Goal: Information Seeking & Learning: Learn about a topic

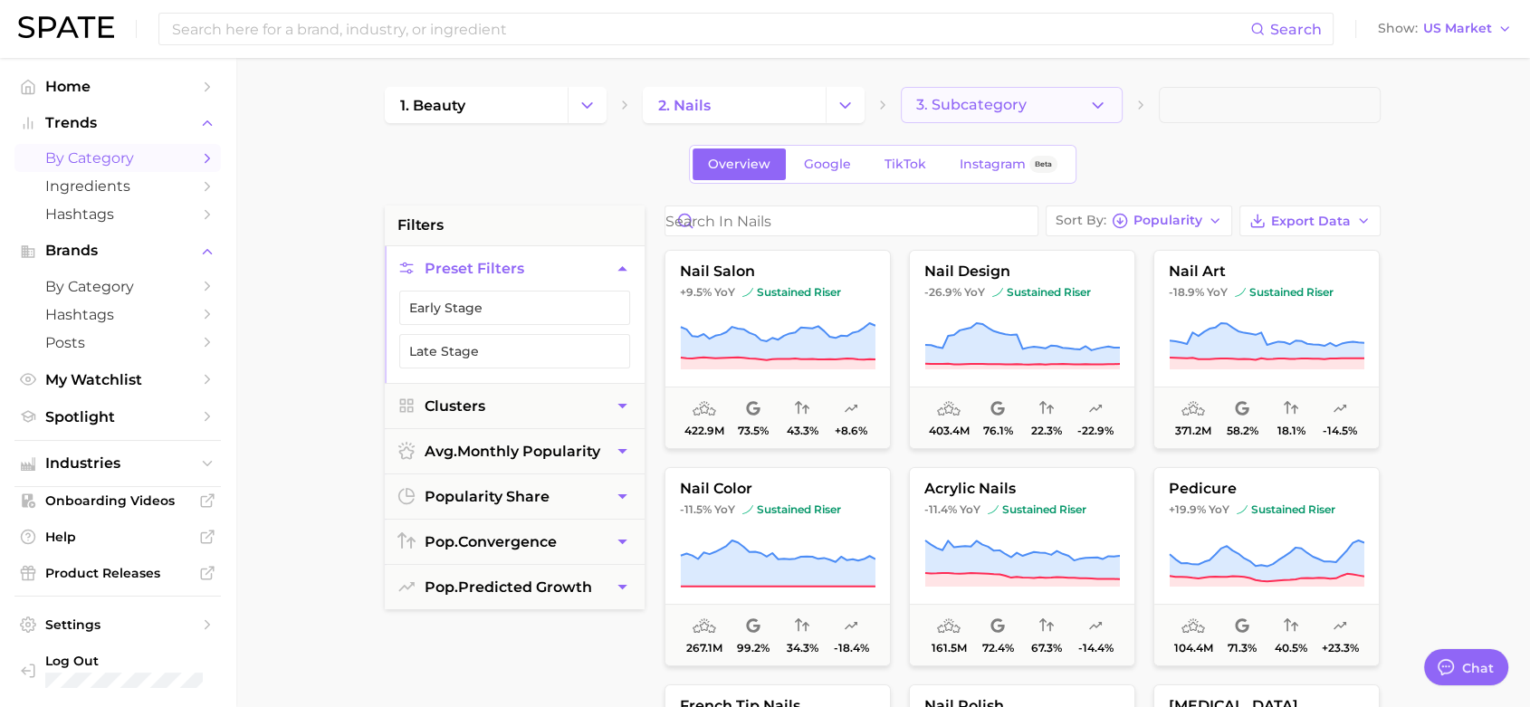
click at [1106, 100] on icon "button" at bounding box center [1097, 105] width 19 height 19
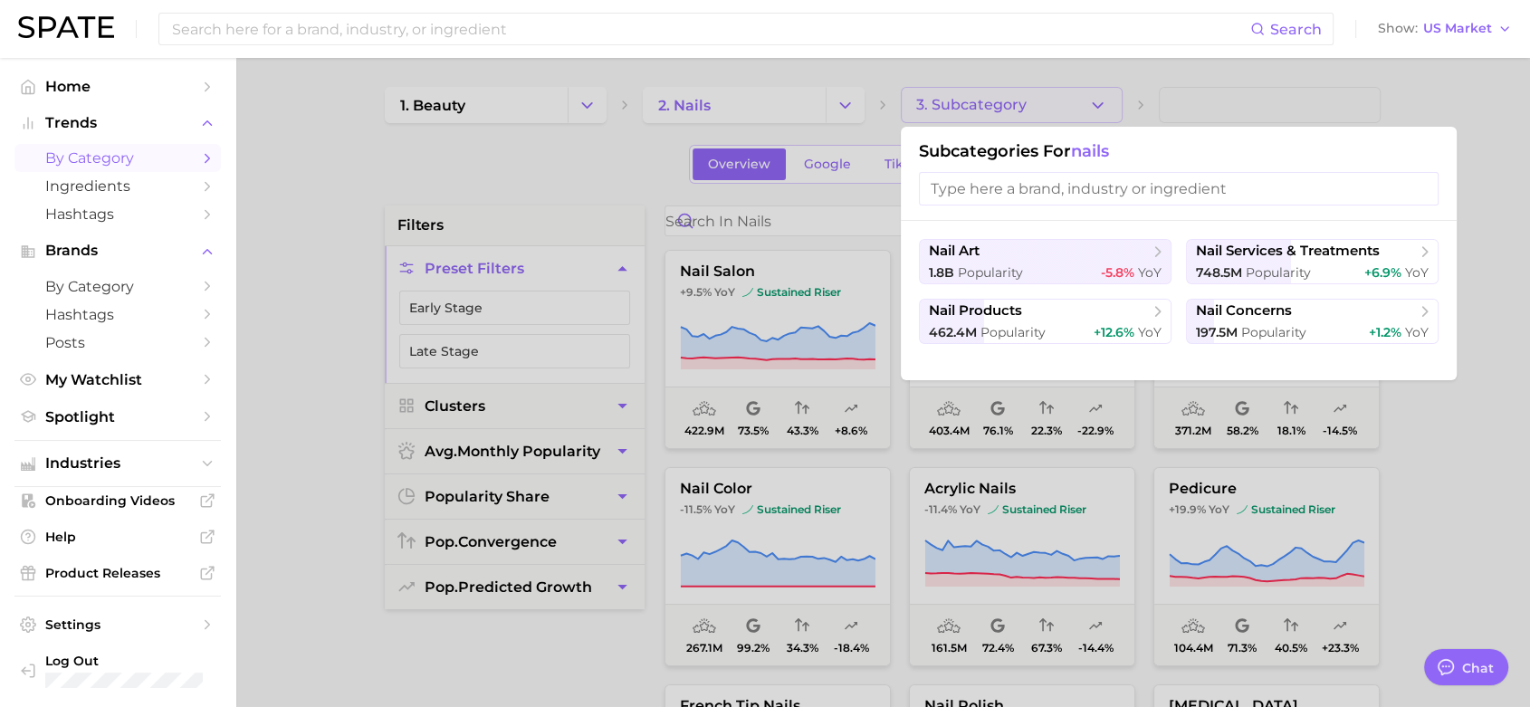
click at [1508, 196] on div at bounding box center [765, 353] width 1530 height 707
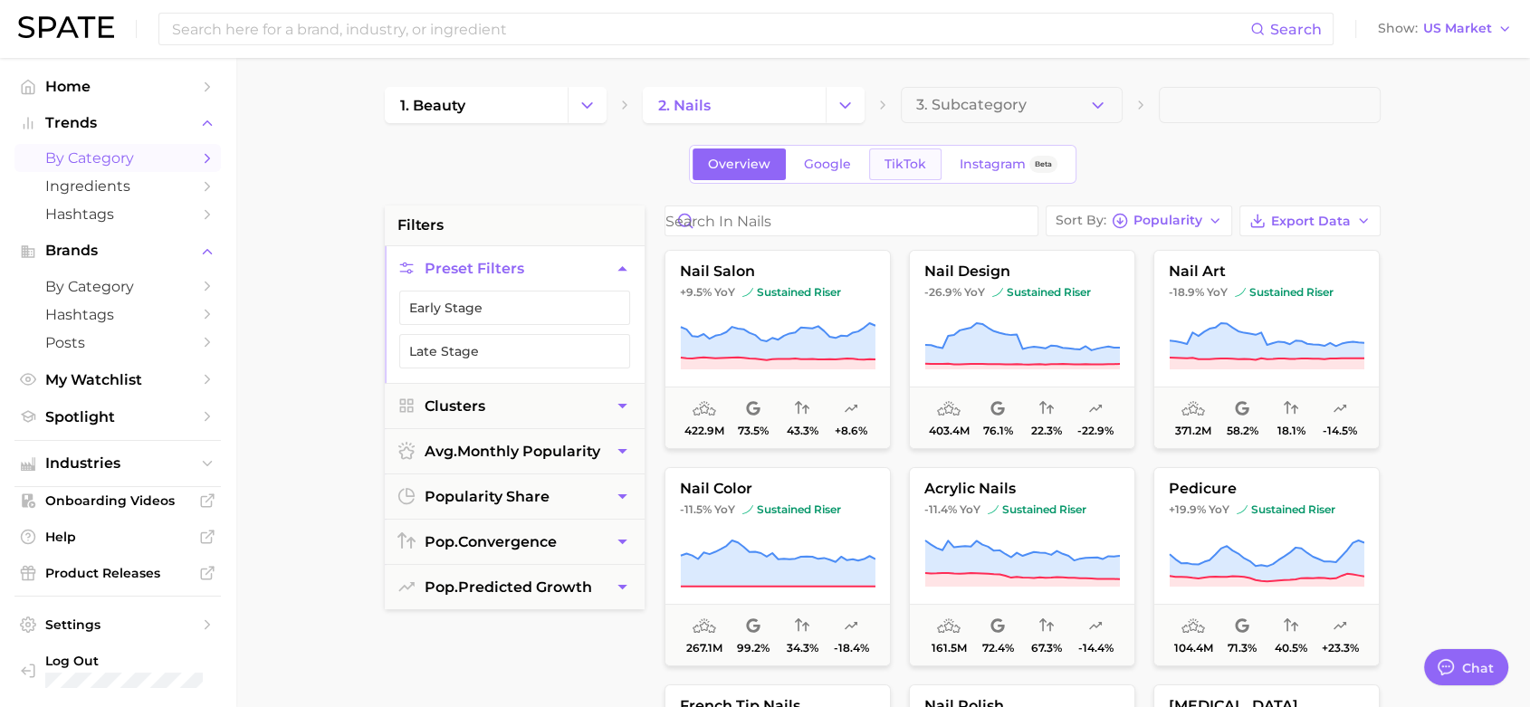
click at [901, 167] on span "TikTok" at bounding box center [906, 164] width 42 height 15
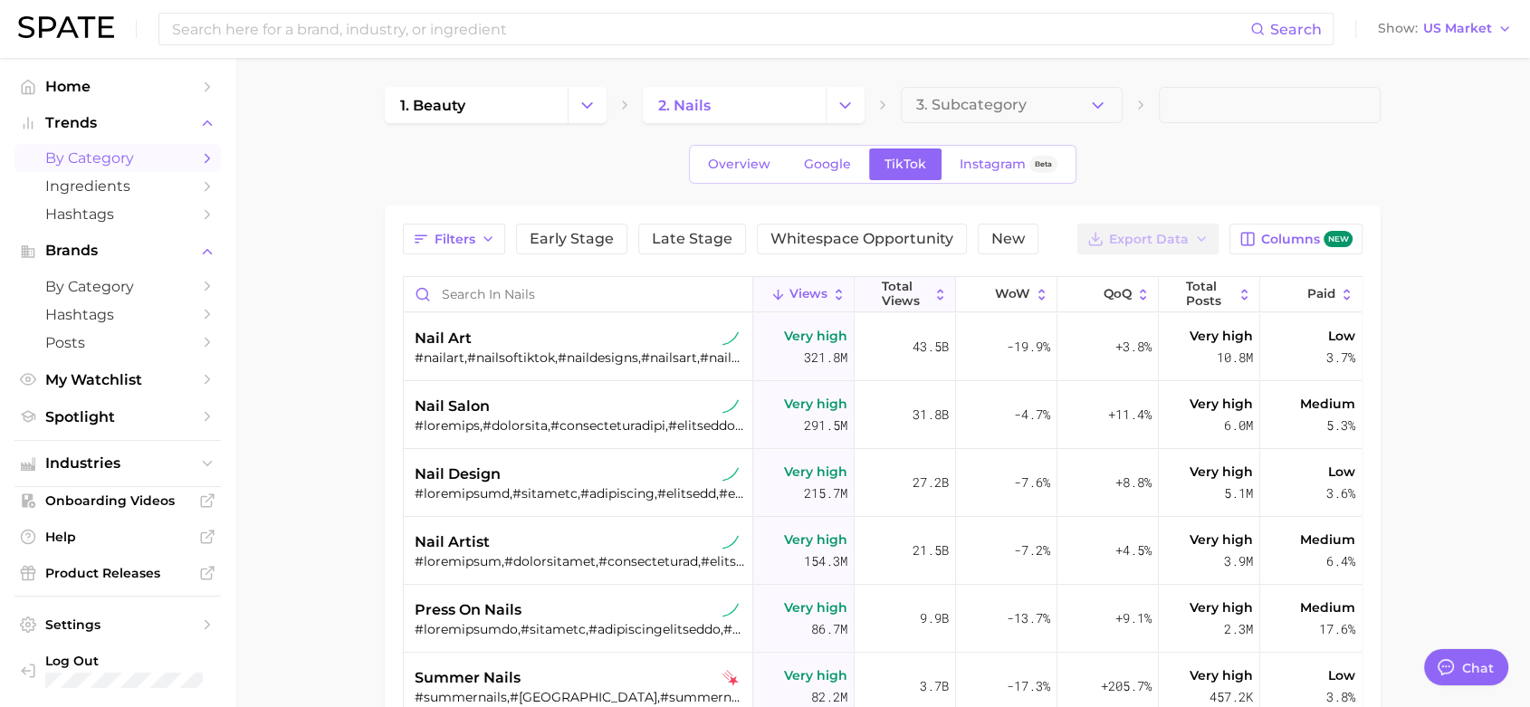
type textarea "x"
click at [530, 293] on input "Search in nails" at bounding box center [578, 294] width 349 height 34
type input "p"
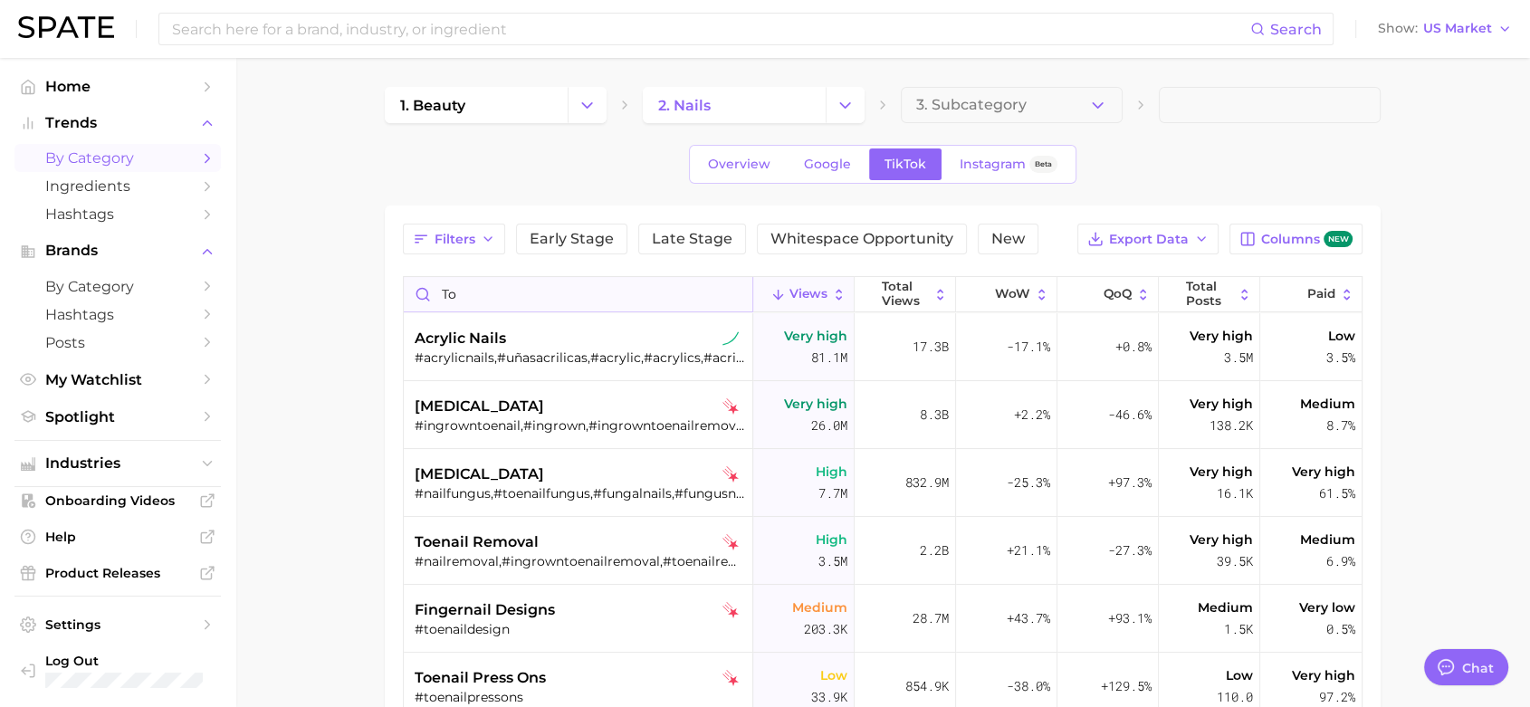
type input "t"
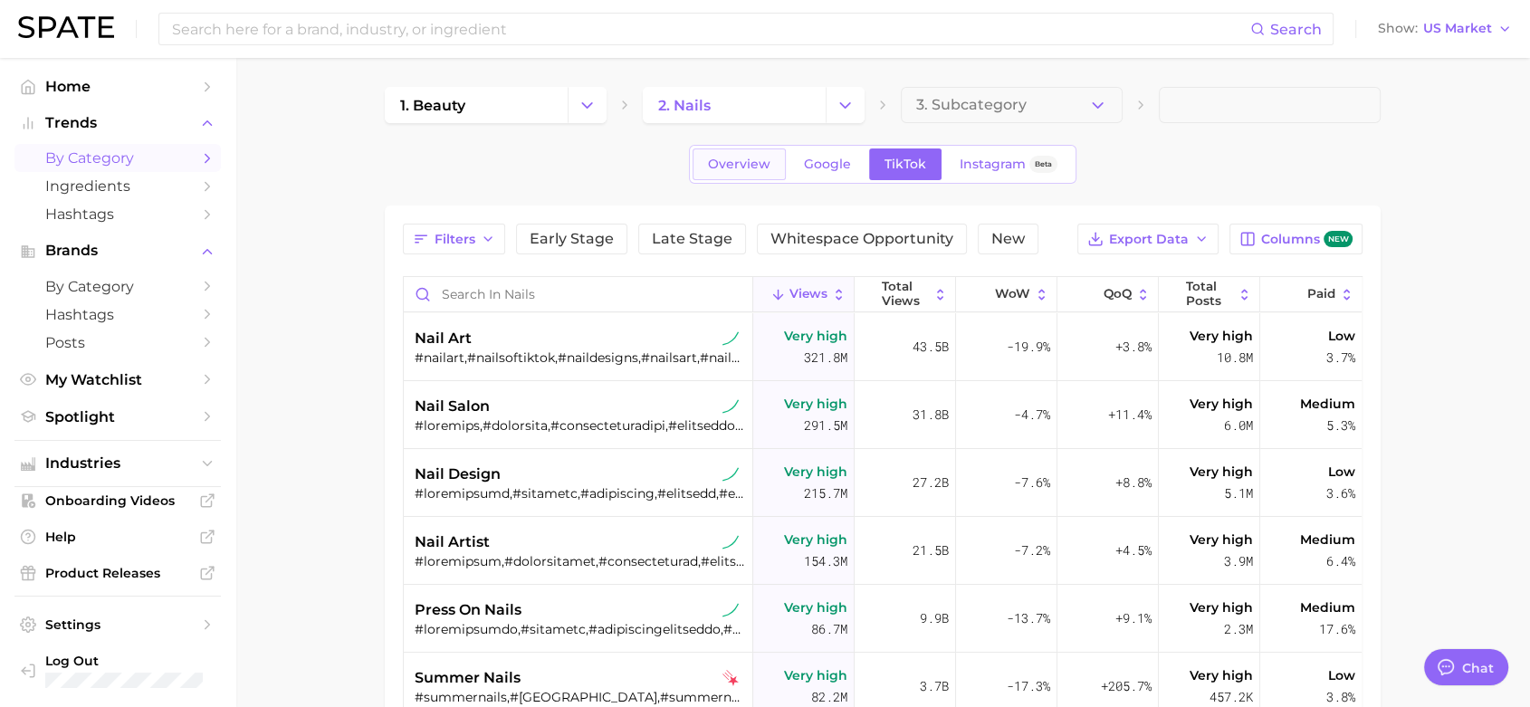
click at [713, 161] on span "Overview" at bounding box center [739, 164] width 62 height 15
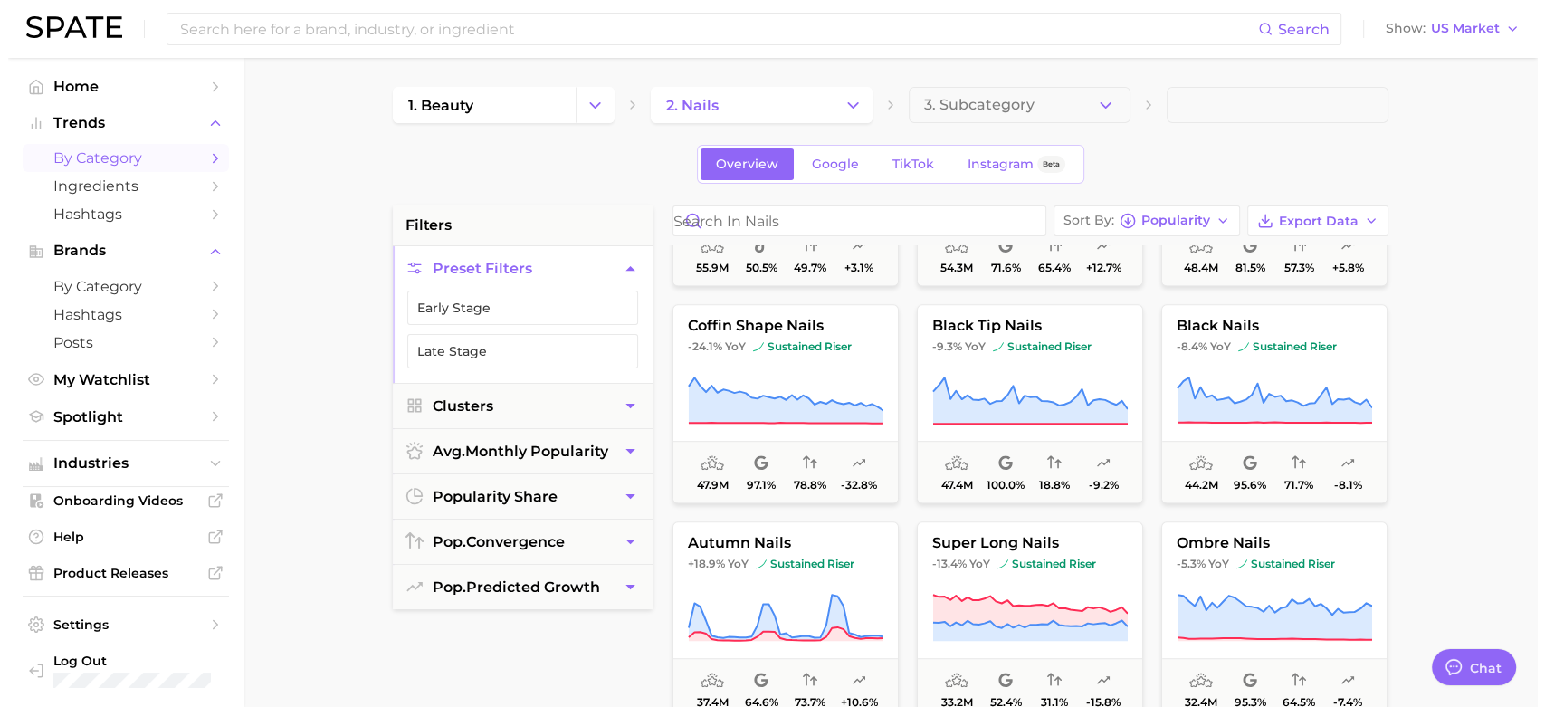
scroll to position [1408, 0]
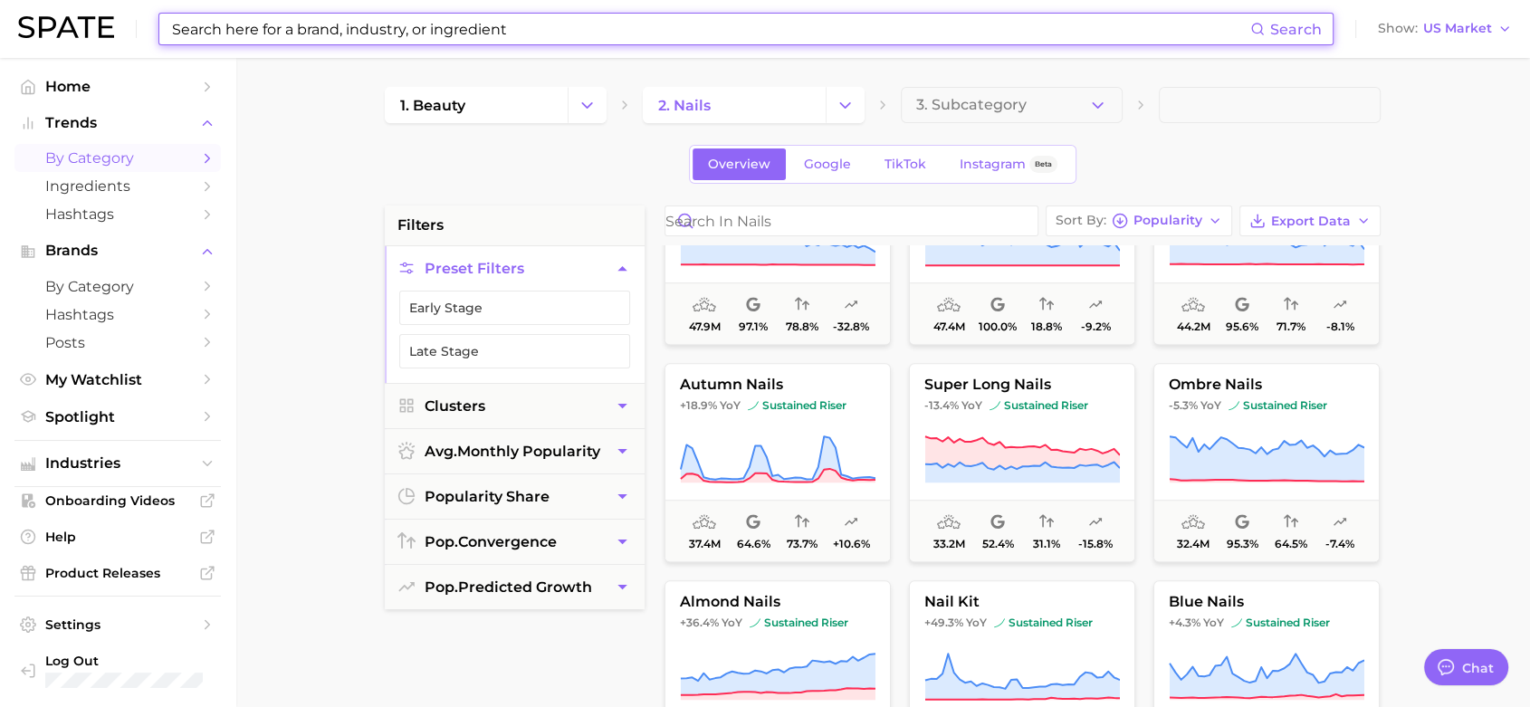
click at [1156, 43] on input at bounding box center [710, 29] width 1080 height 31
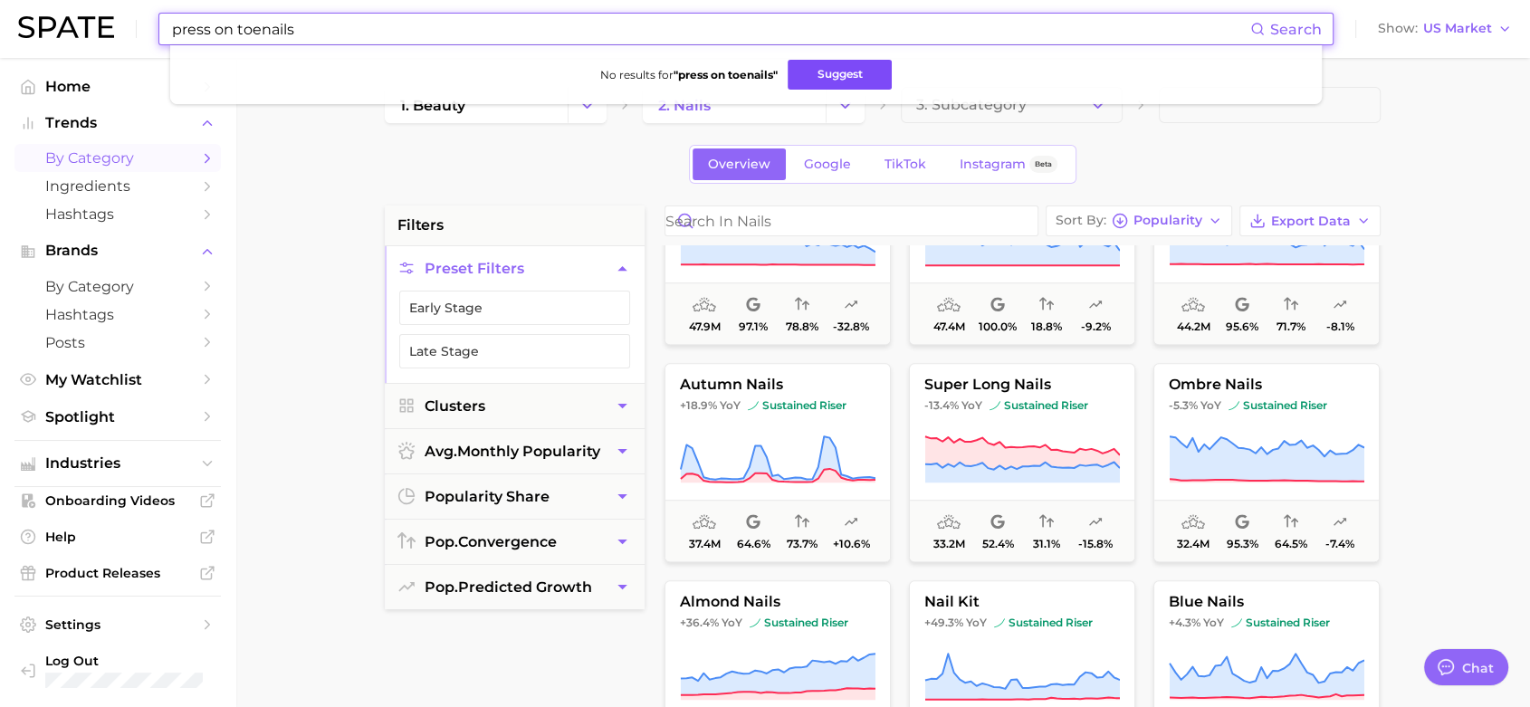
type input "press on toenails"
click at [846, 73] on button "Suggest" at bounding box center [840, 75] width 104 height 30
